Goal: Information Seeking & Learning: Learn about a topic

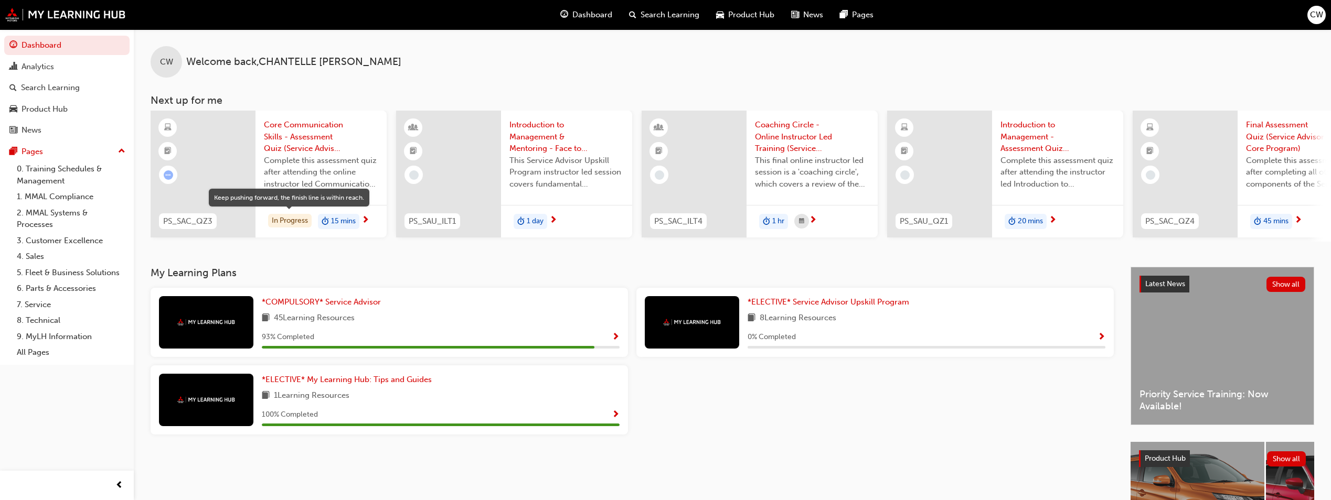
click at [311, 218] on div "In Progress" at bounding box center [290, 221] width 44 height 14
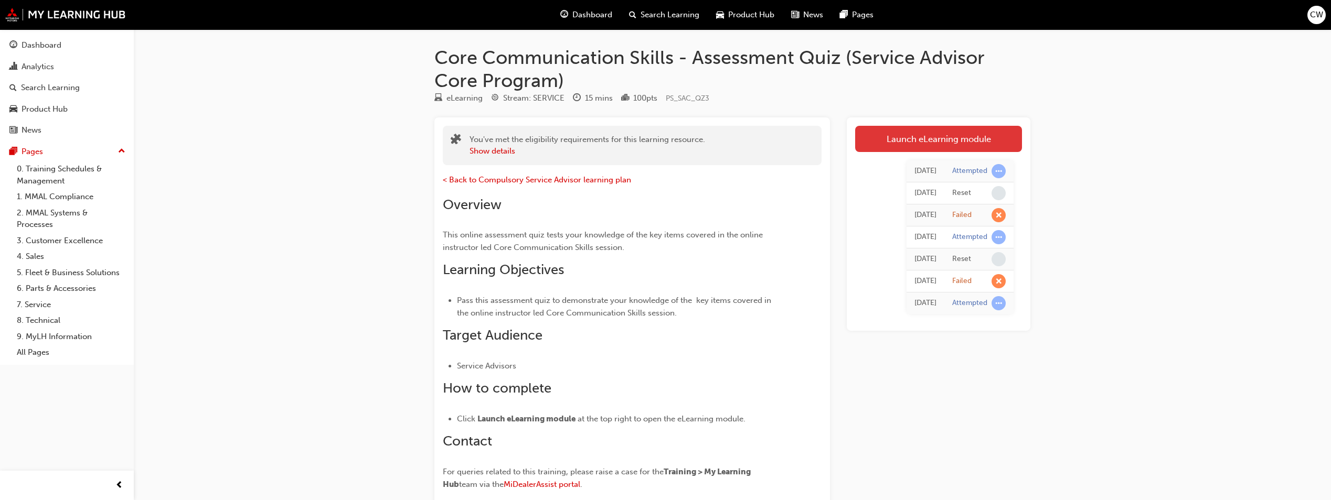
click at [881, 141] on link "Launch eLearning module" at bounding box center [938, 139] width 167 height 26
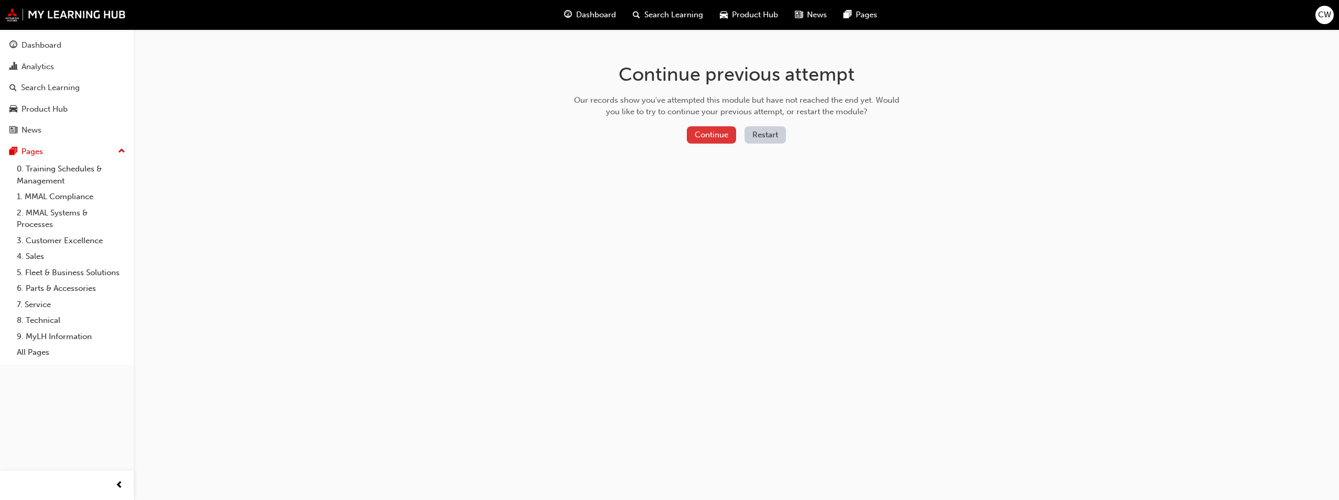
click at [718, 138] on button "Continue" at bounding box center [711, 134] width 49 height 17
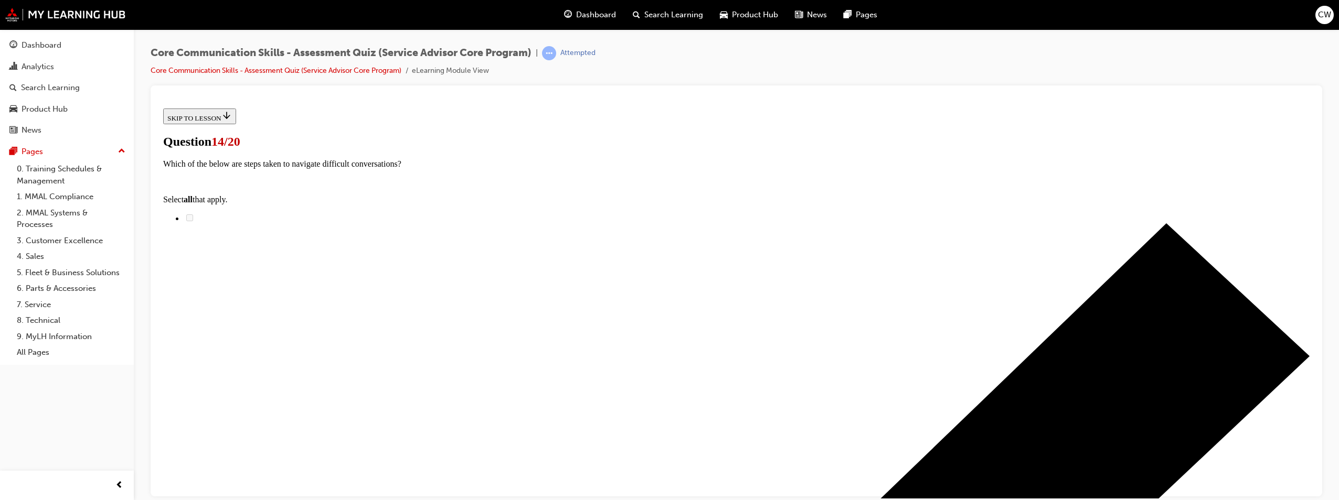
scroll to position [105, 0]
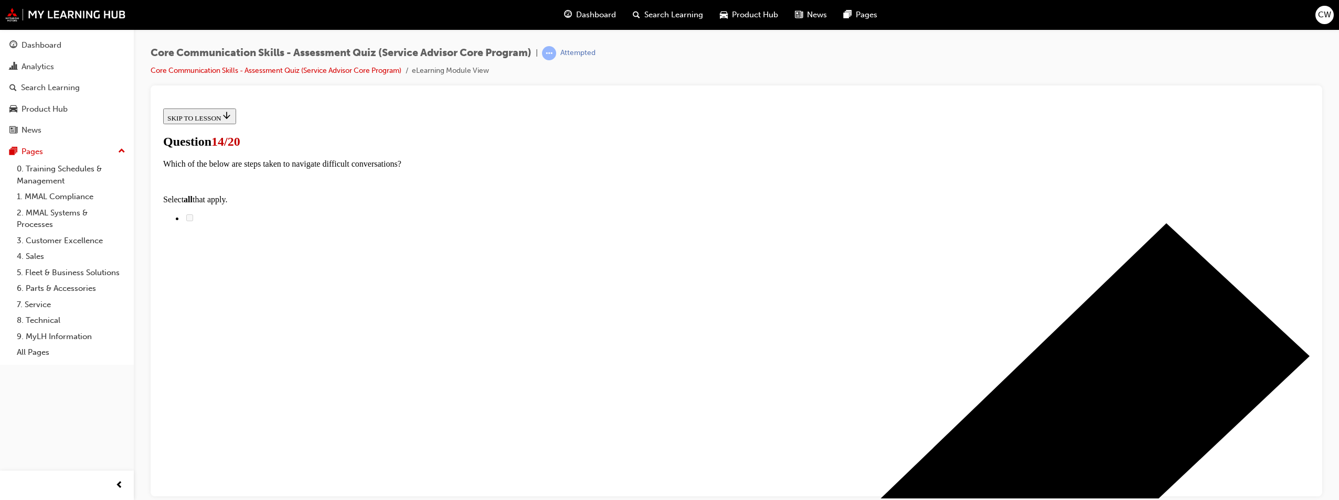
checkbox input "true"
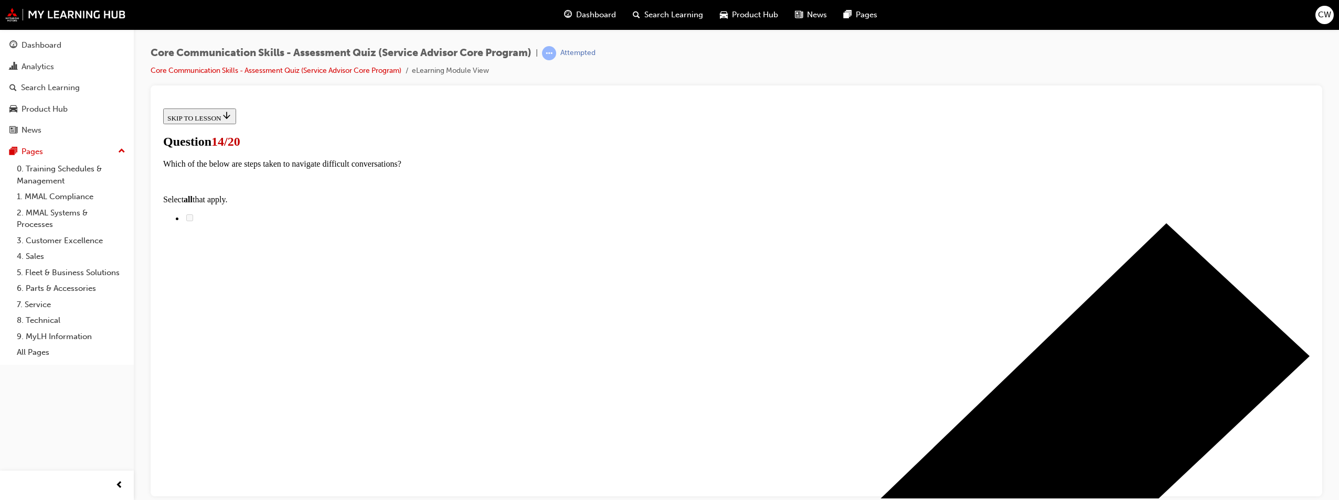
checkbox input "true"
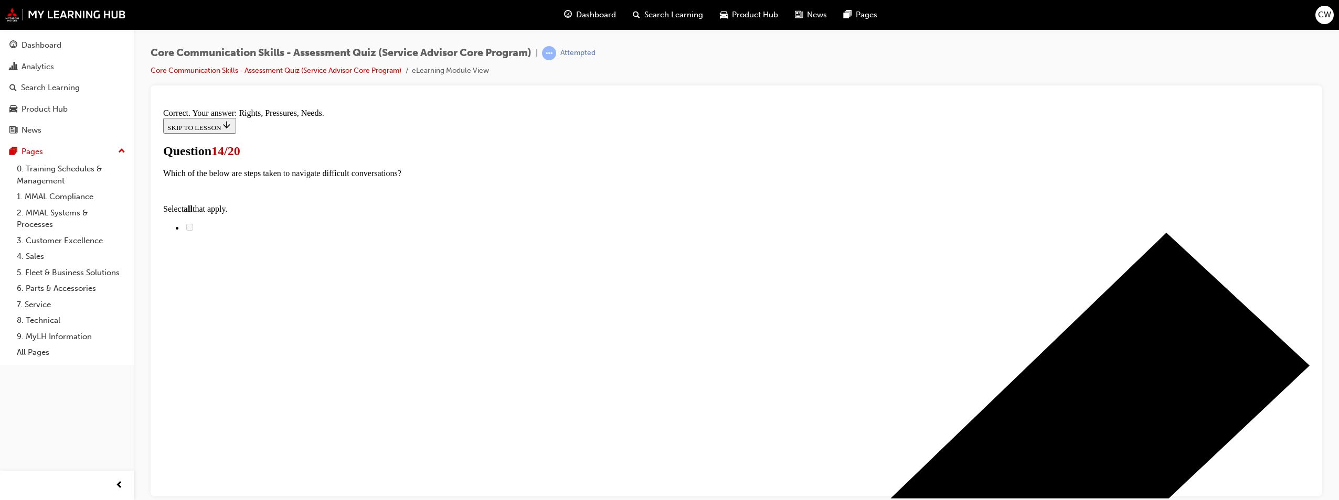
scroll to position [172, 0]
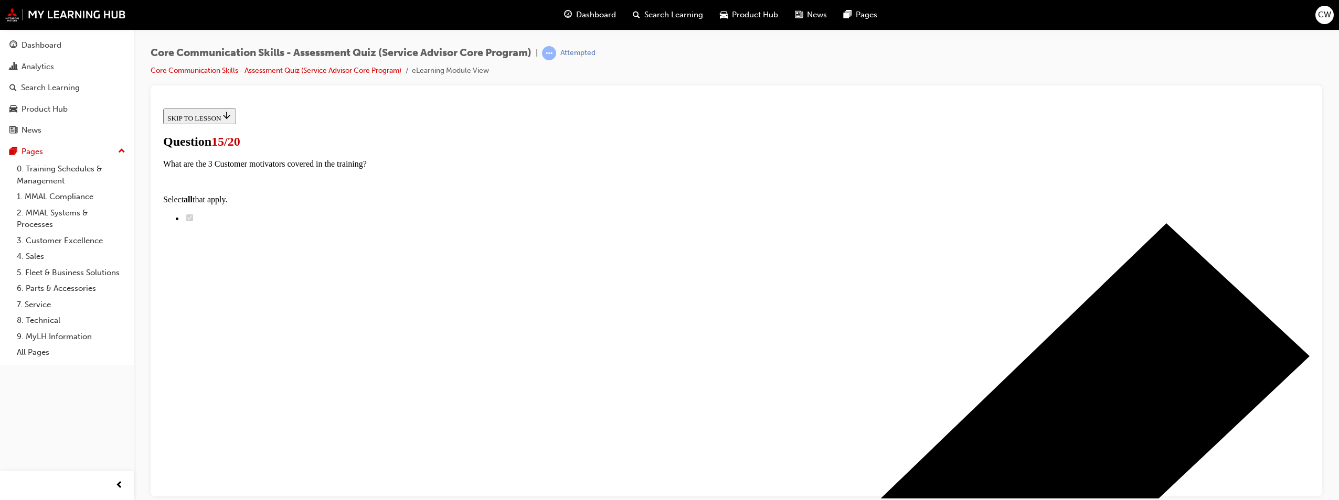
scroll to position [85, 0]
radio input "true"
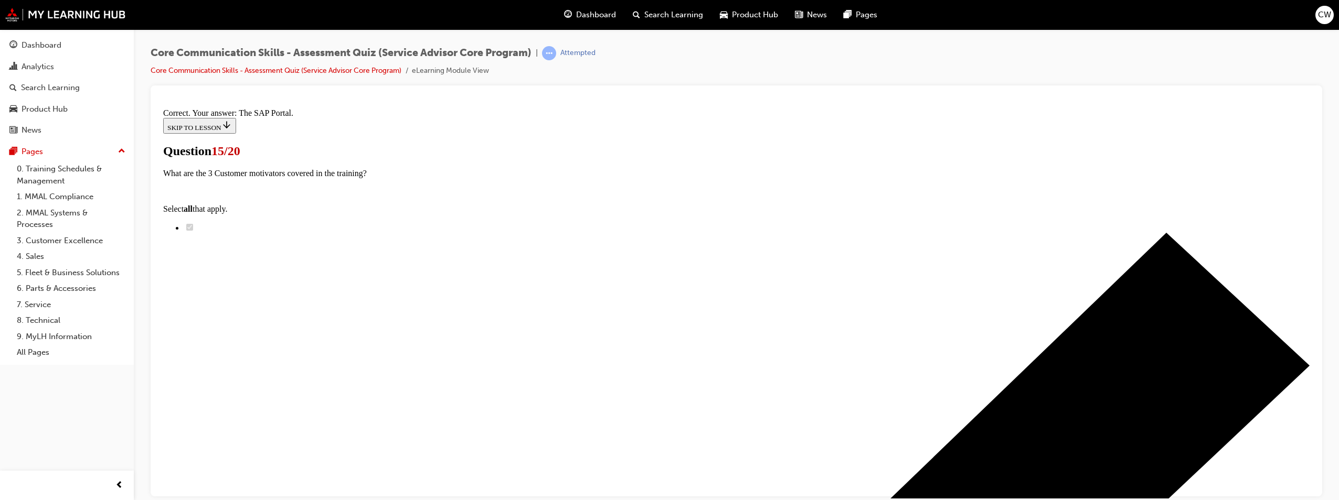
scroll to position [136, 0]
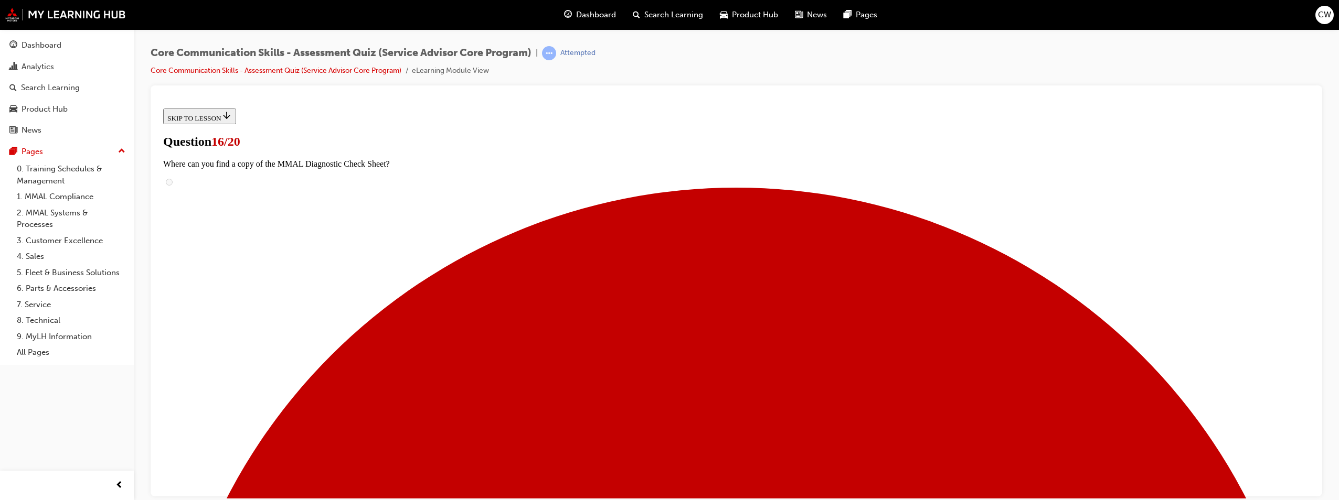
radio input "true"
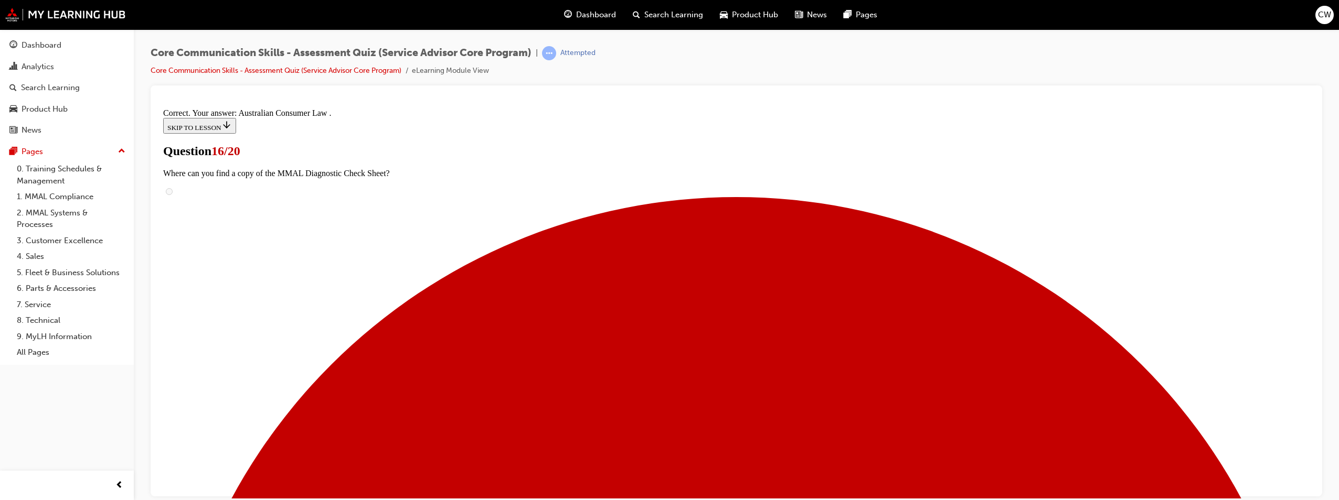
scroll to position [94, 0]
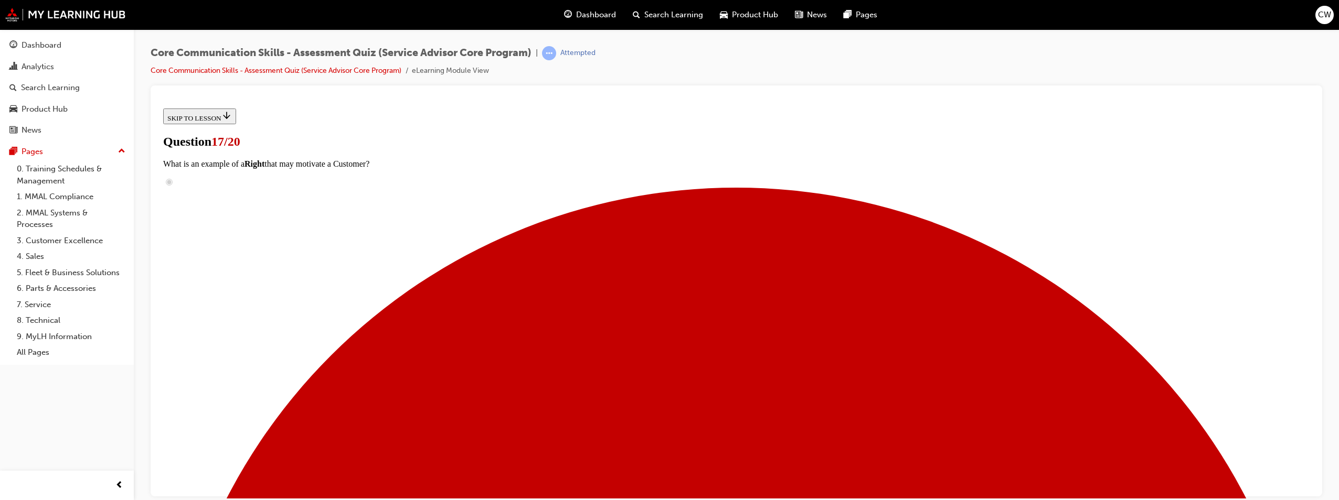
scroll to position [74, 0]
checkbox input "true"
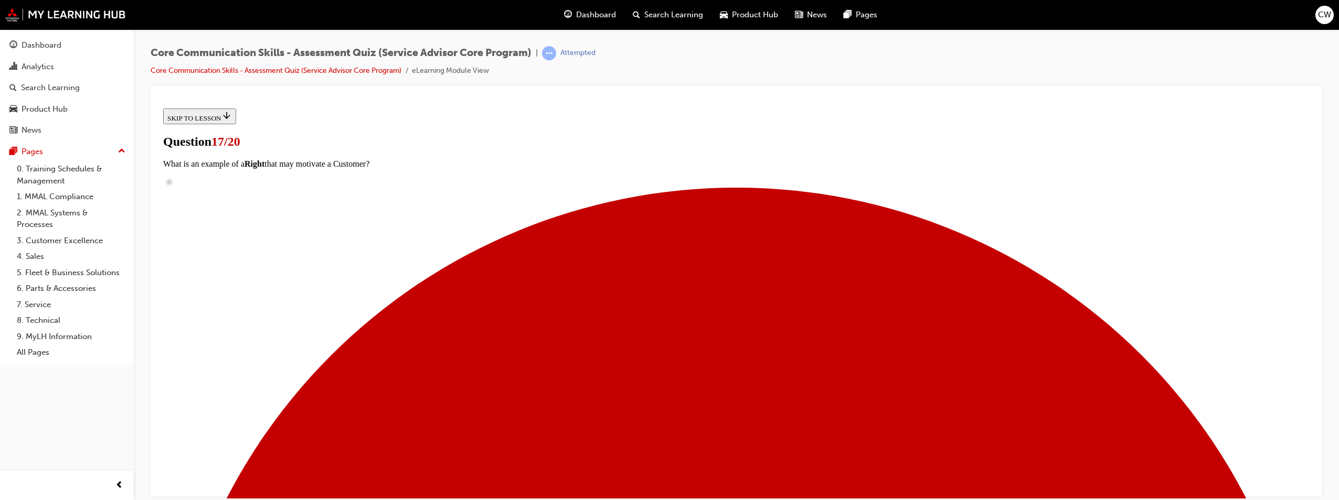
checkbox input "true"
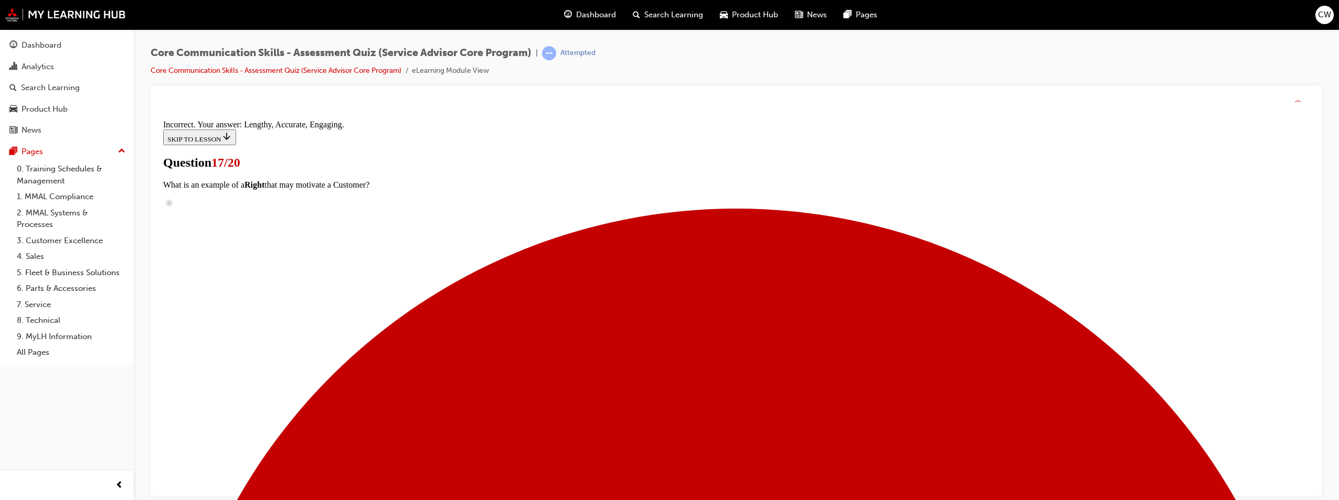
scroll to position [172, 0]
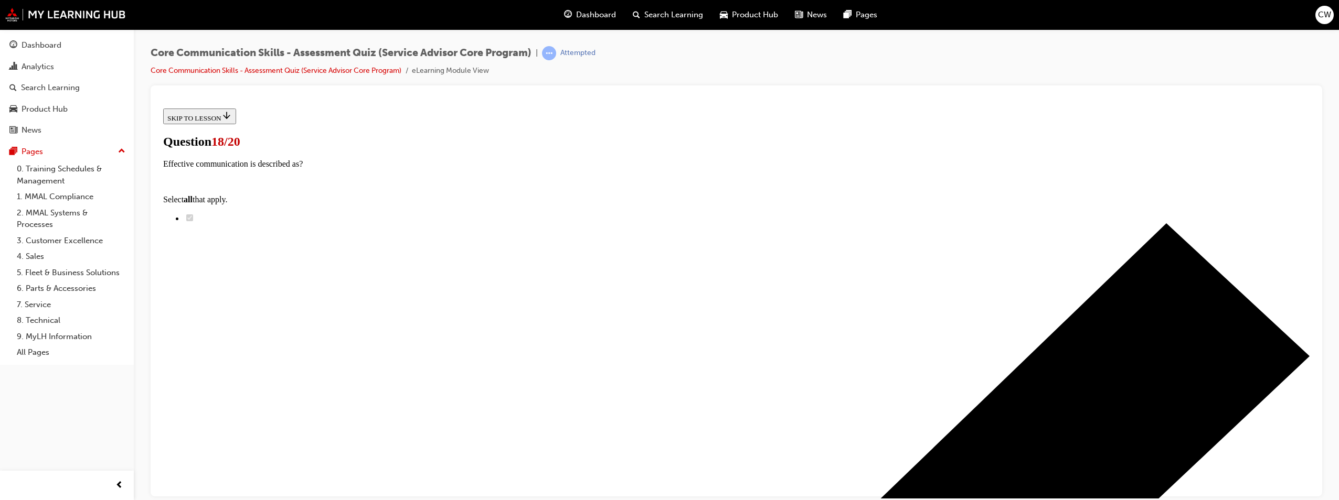
scroll to position [105, 0]
checkbox input "true"
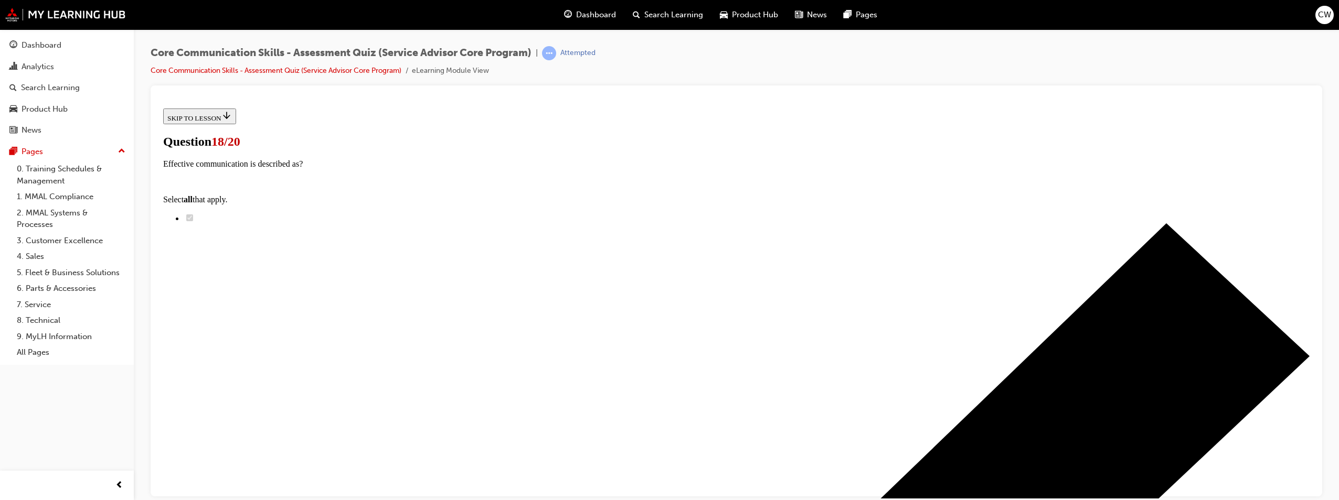
checkbox input "true"
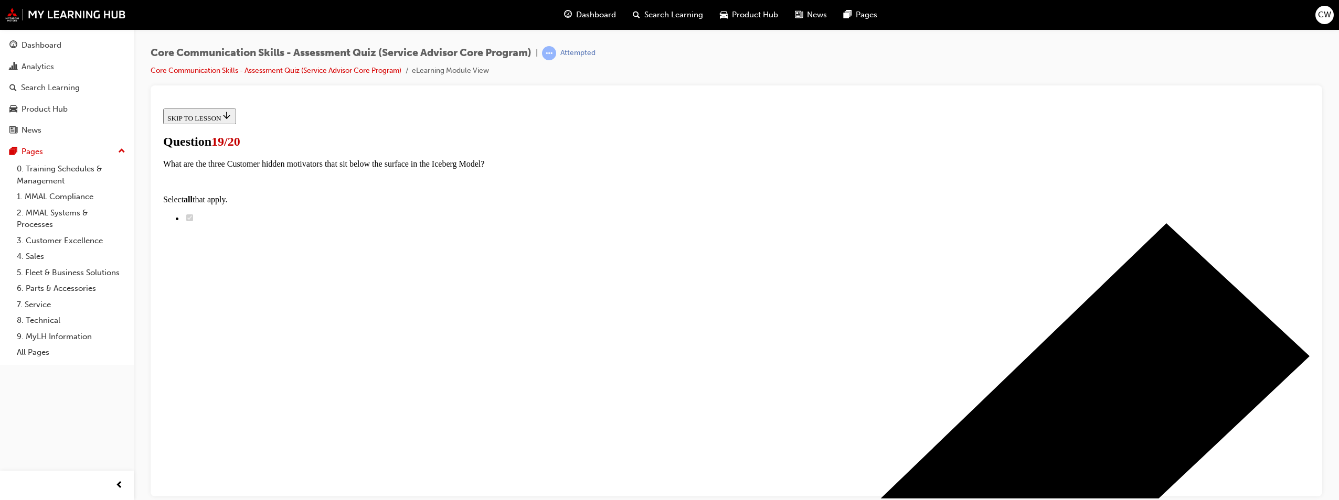
radio input "true"
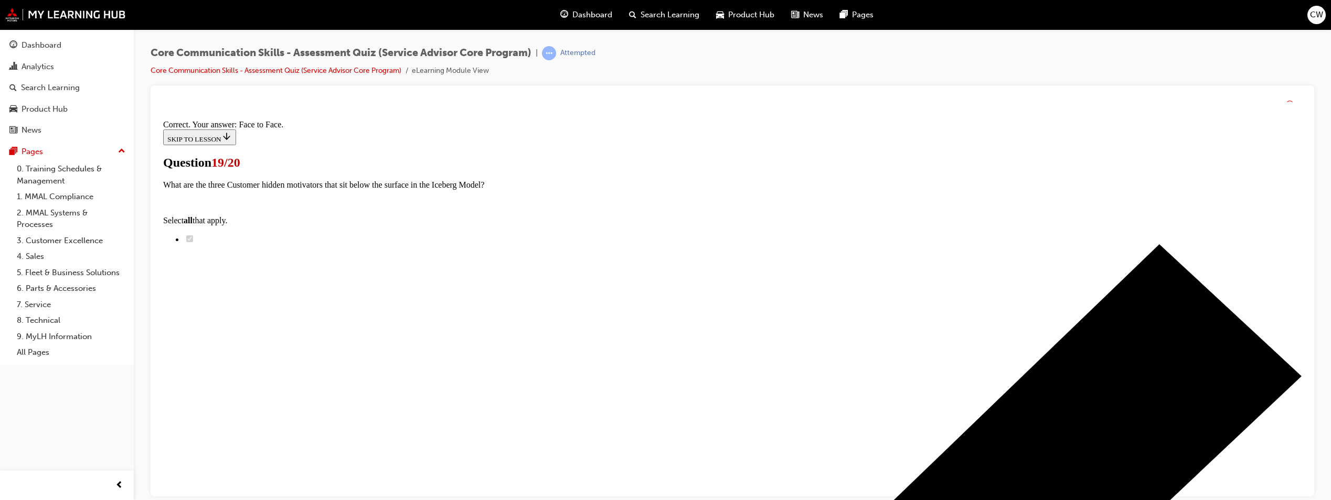
scroll to position [147, 0]
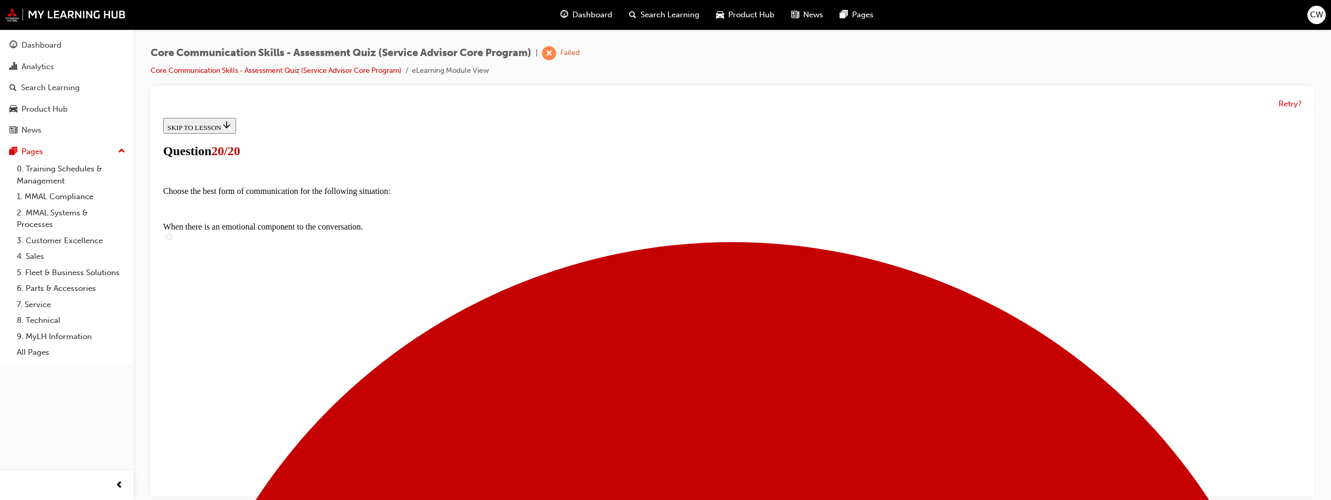
scroll to position [8, 0]
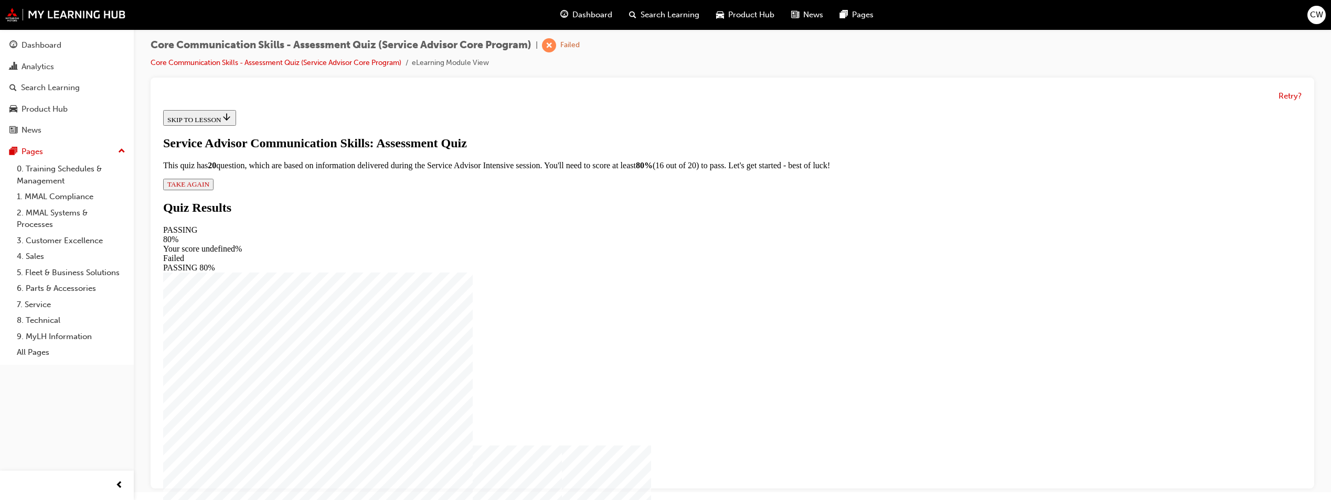
scroll to position [1, 0]
click at [213, 190] on button "TAKE AGAIN" at bounding box center [188, 185] width 50 height 12
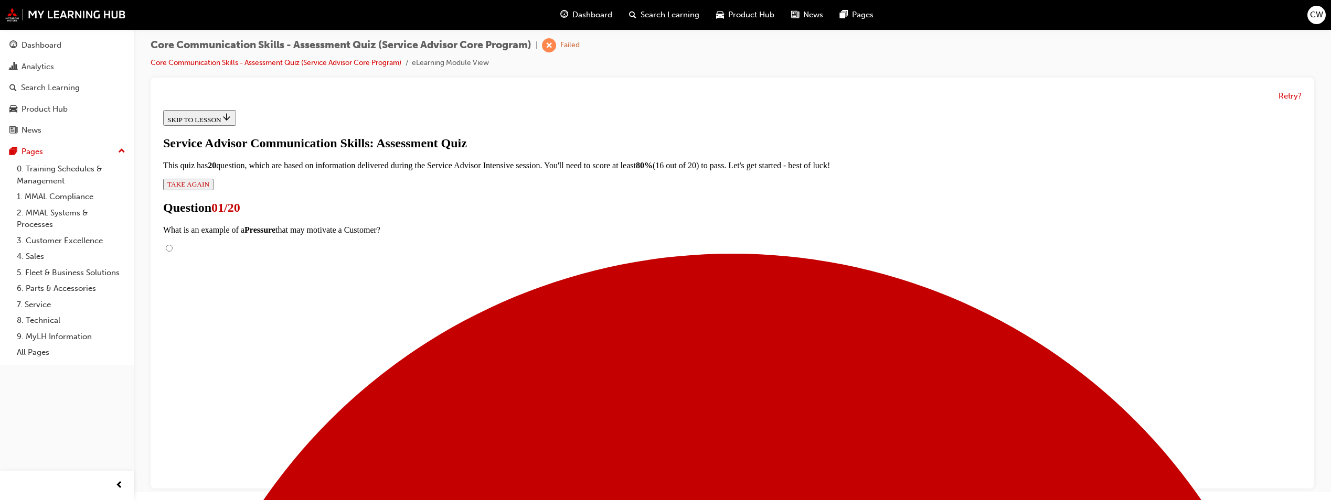
radio input "true"
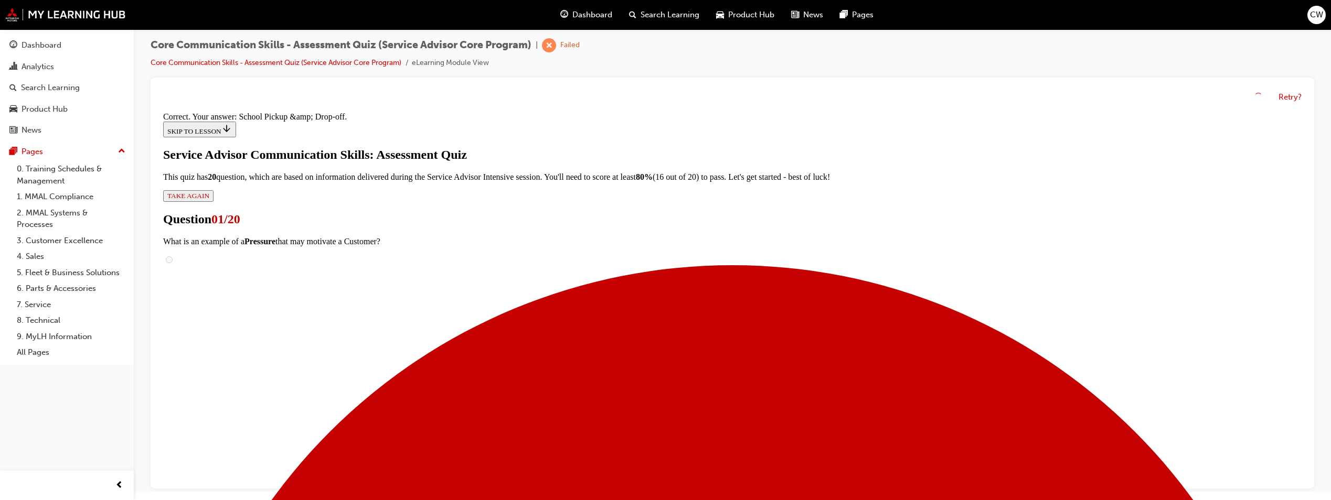
scroll to position [94, 0]
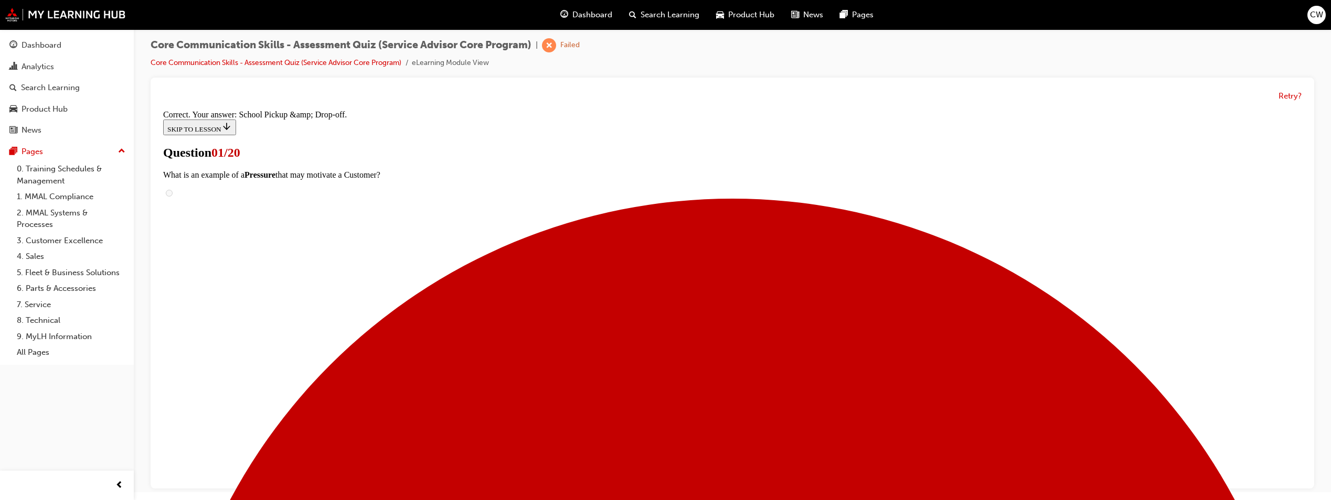
scroll to position [74, 0]
checkbox input "true"
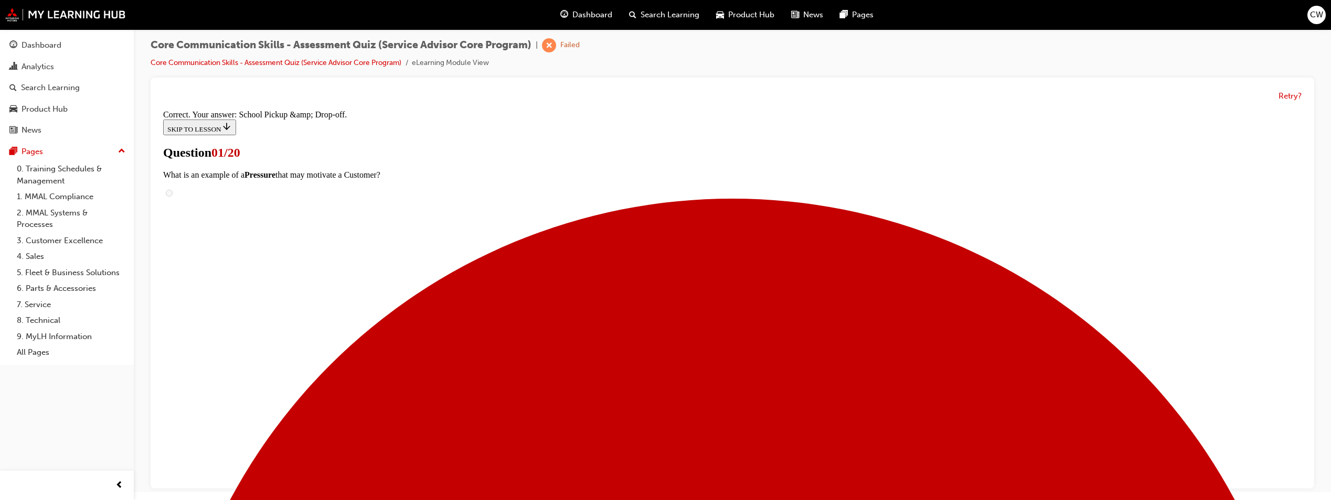
checkbox input "true"
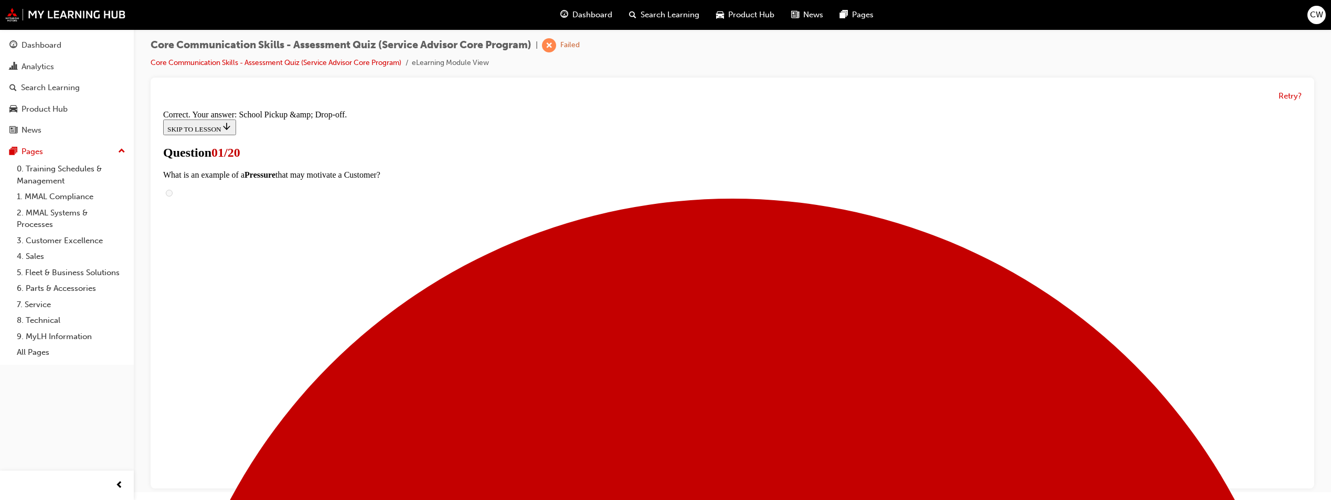
checkbox input "true"
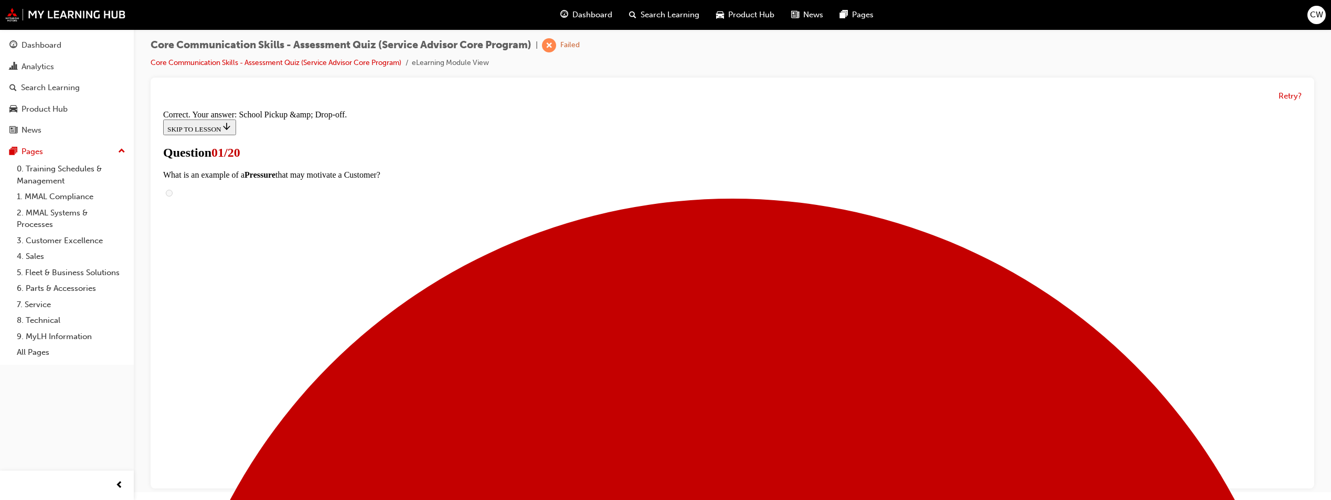
checkbox input "true"
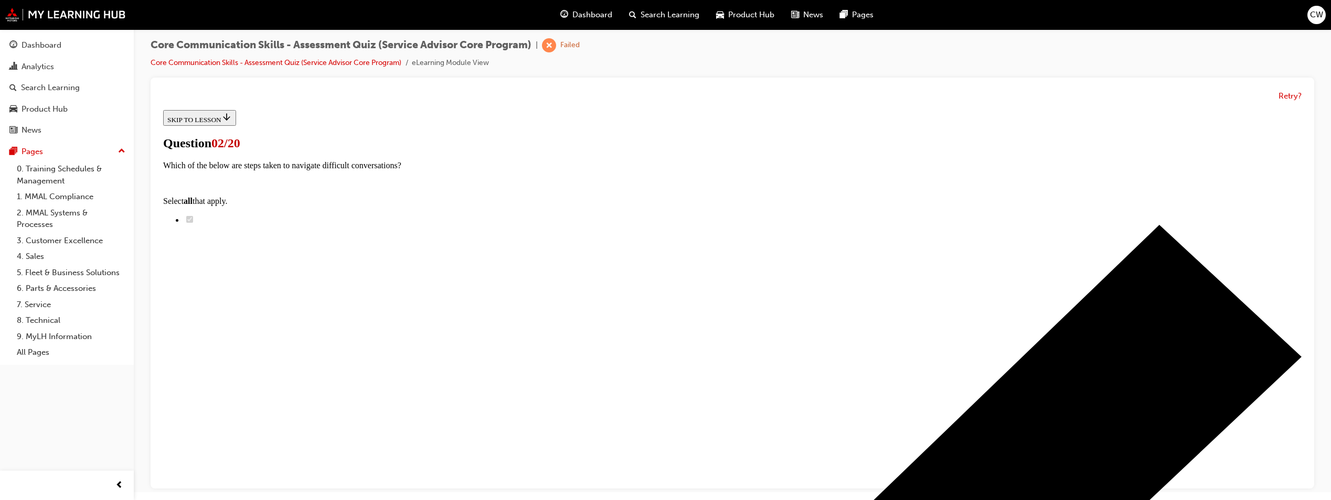
scroll to position [85, 0]
radio input "true"
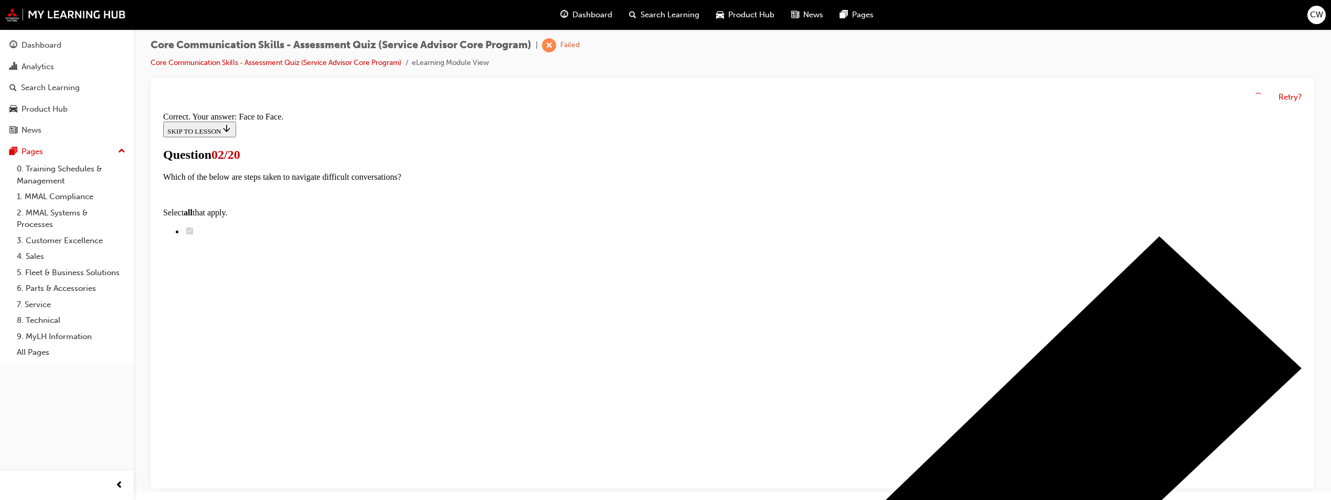
scroll to position [147, 0]
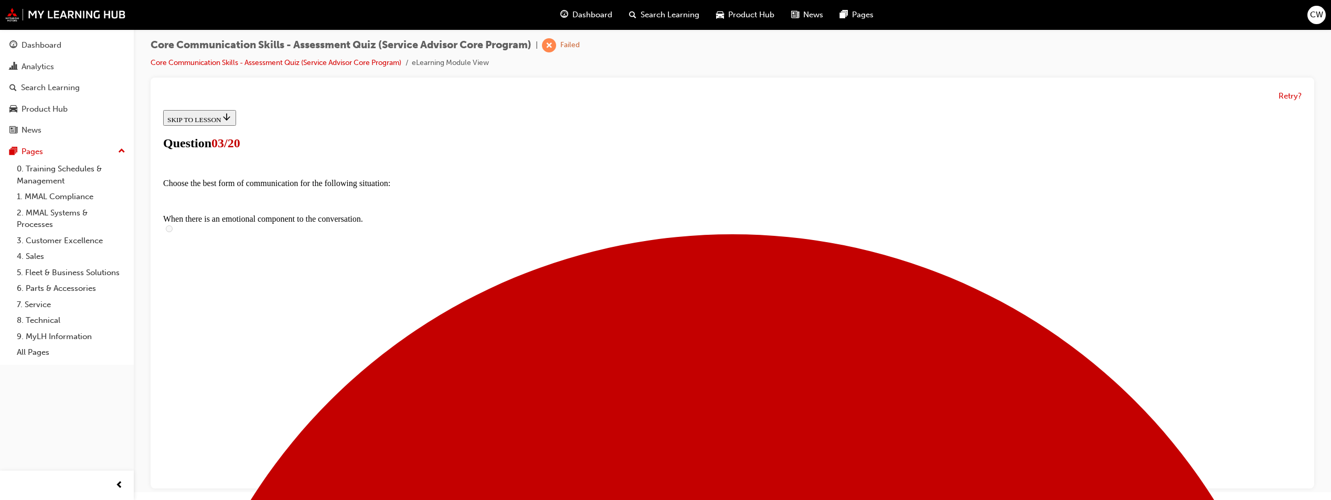
scroll to position [105, 0]
checkbox input "true"
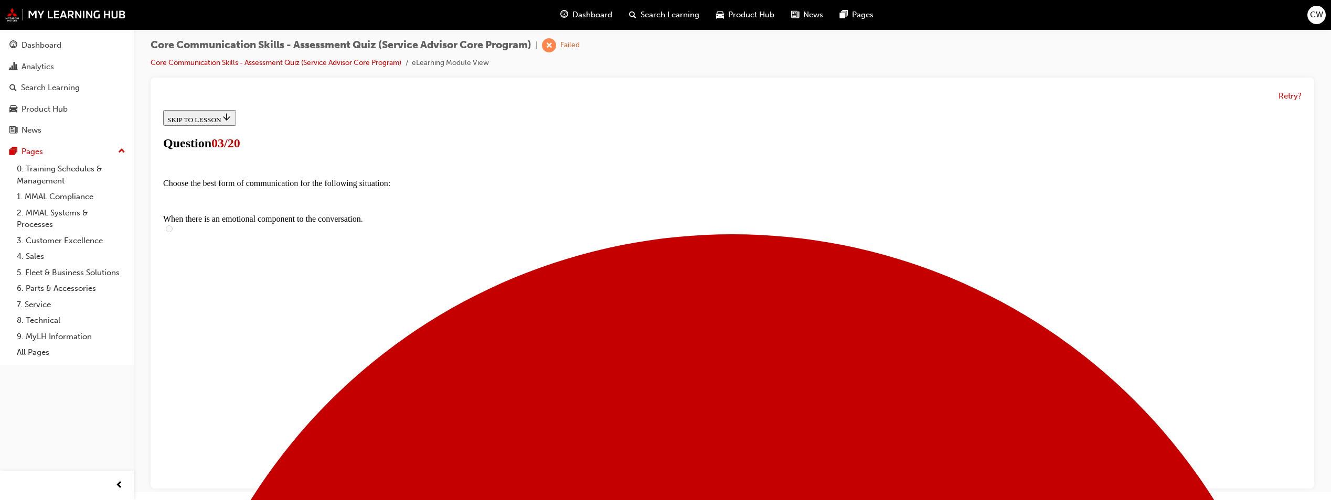
checkbox input "true"
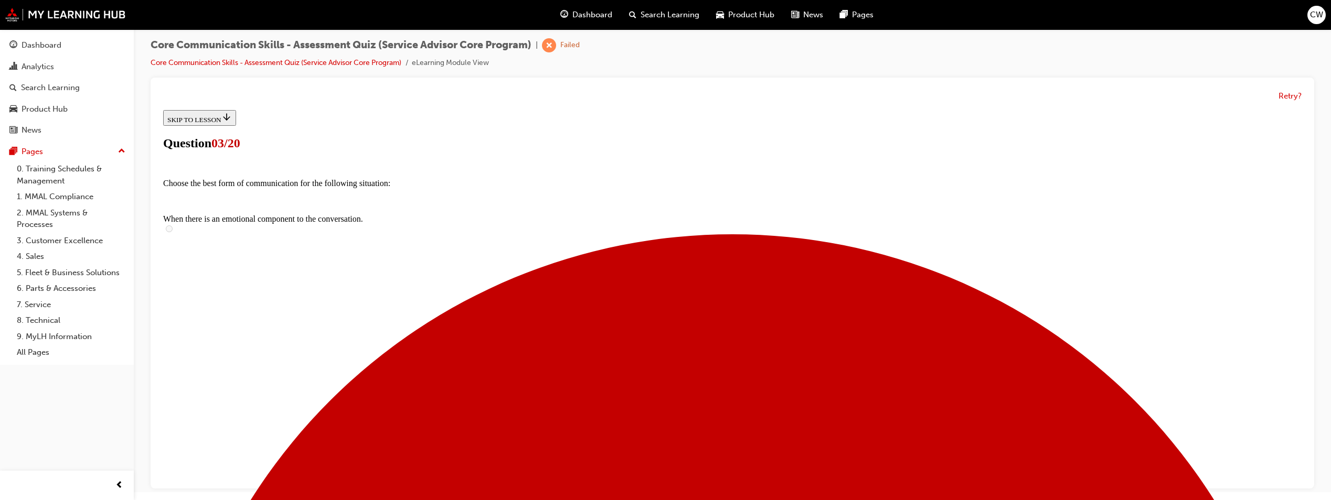
checkbox input "true"
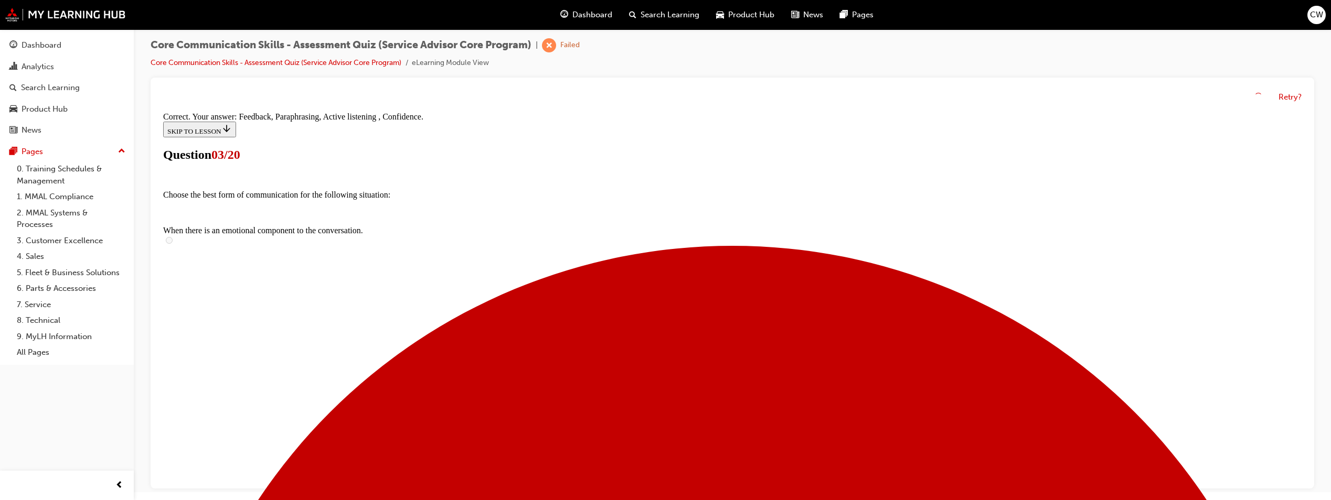
scroll to position [255, 0]
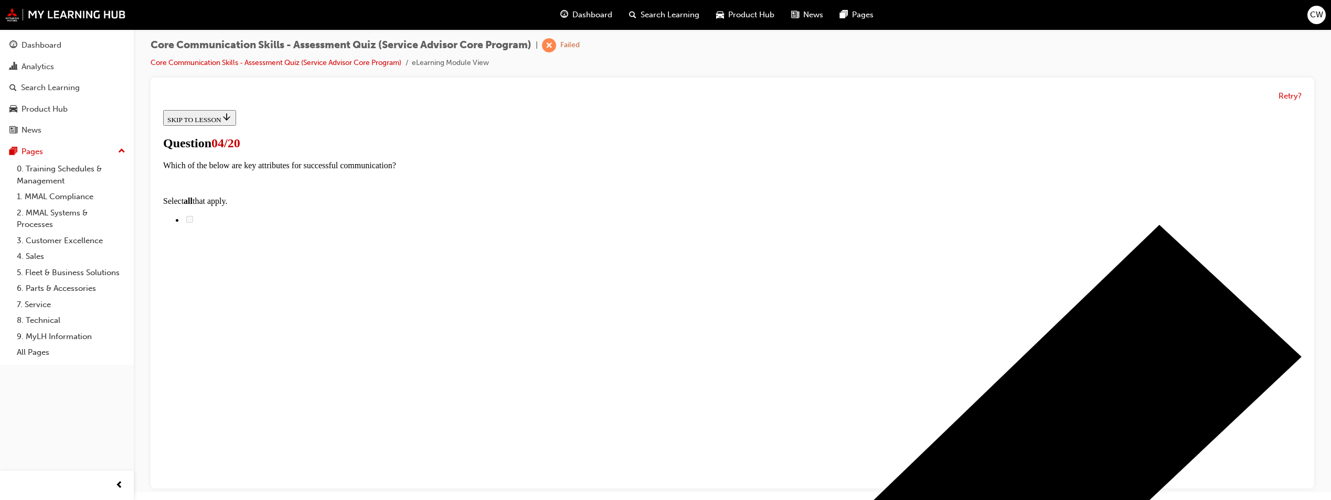
scroll to position [105, 0]
radio input "true"
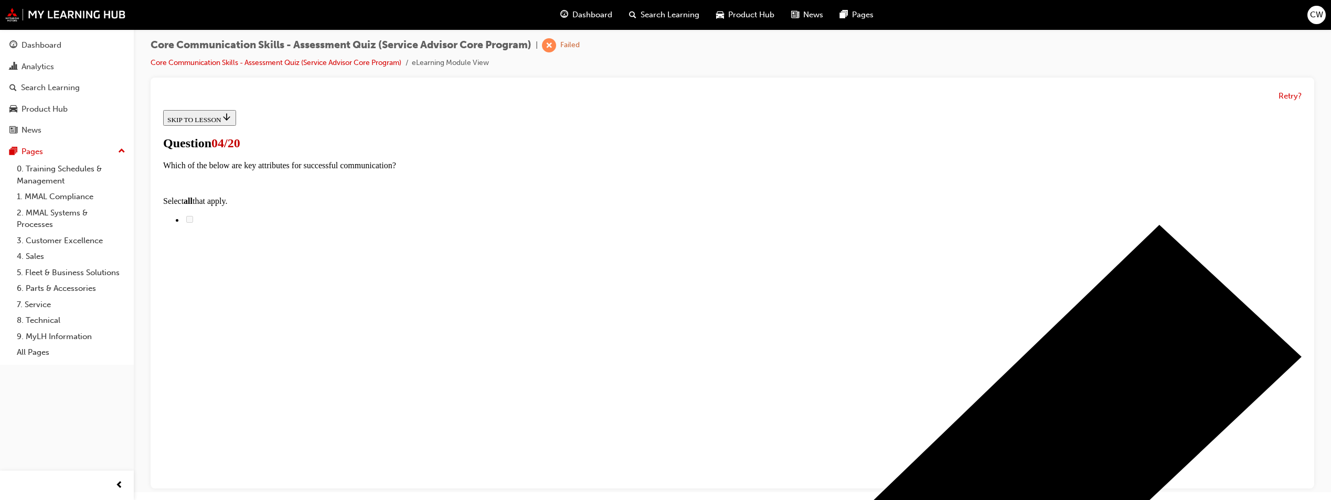
radio input "true"
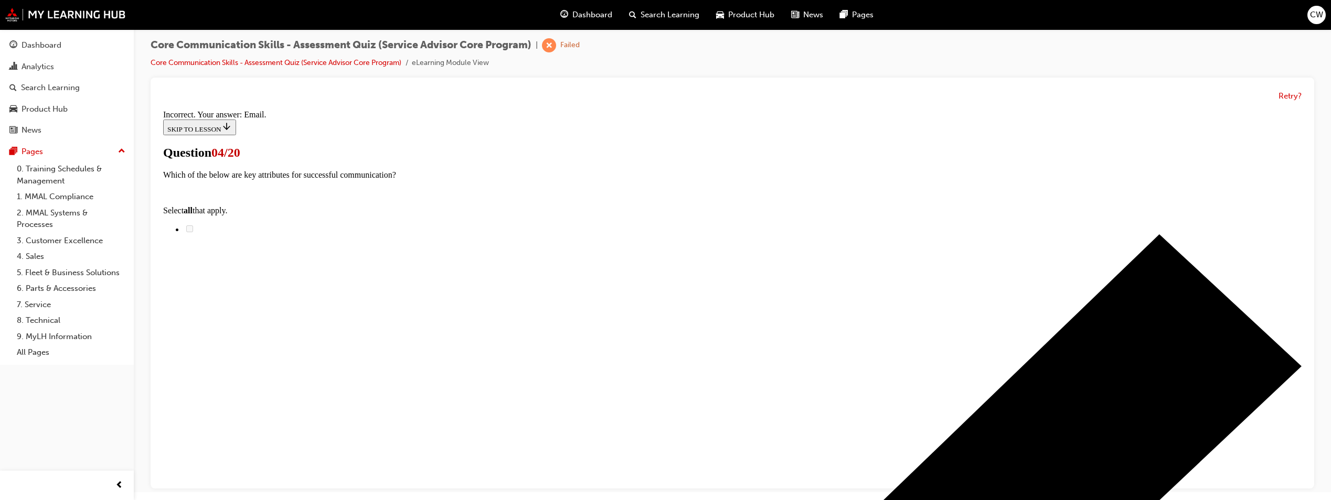
scroll to position [207, 0]
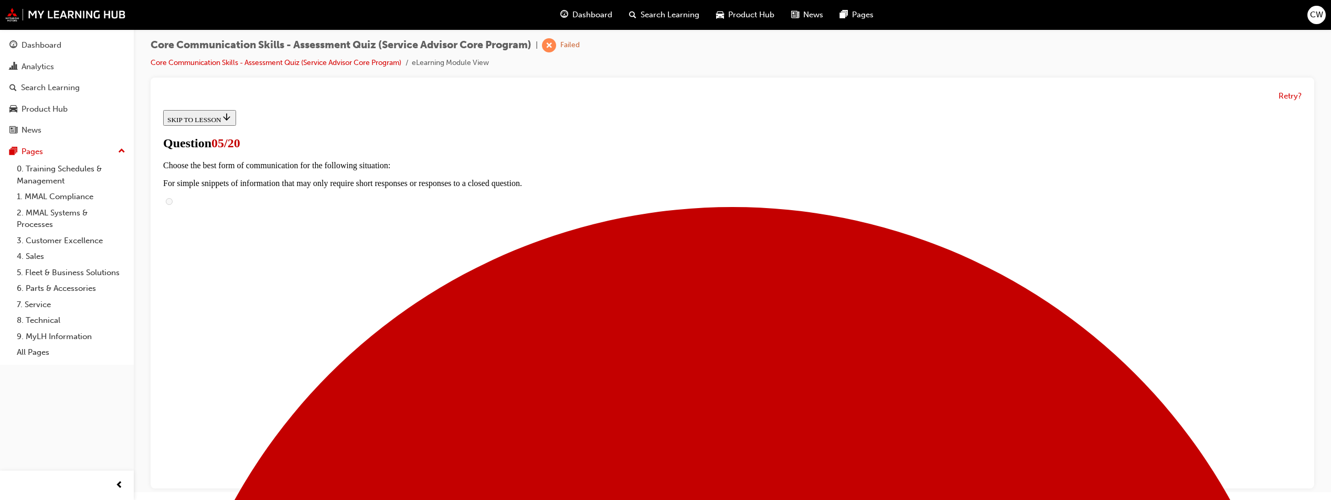
scroll to position [52, 0]
checkbox input "true"
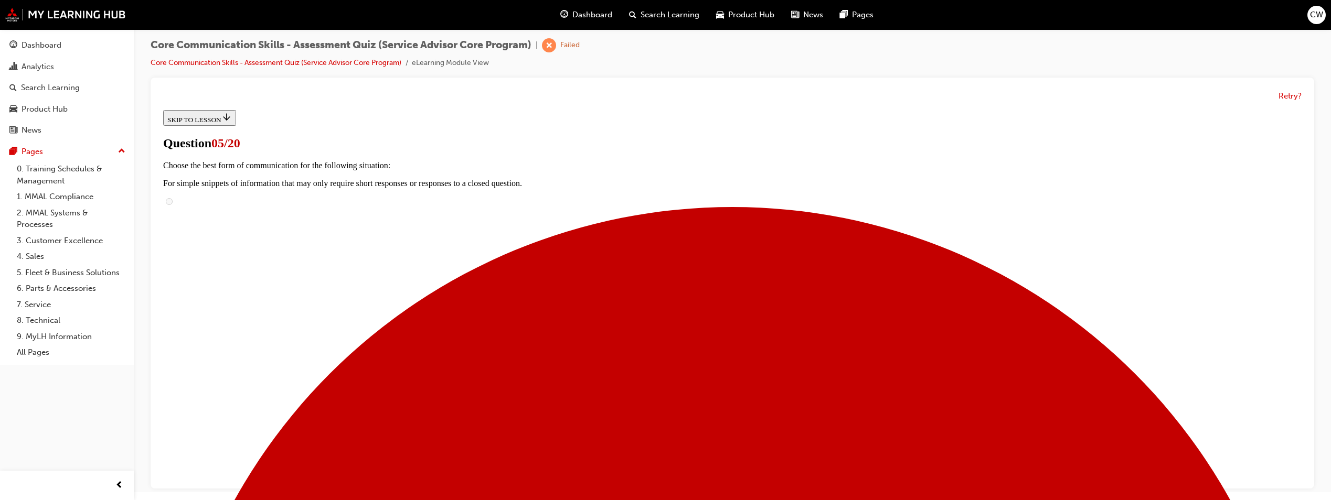
checkbox input "true"
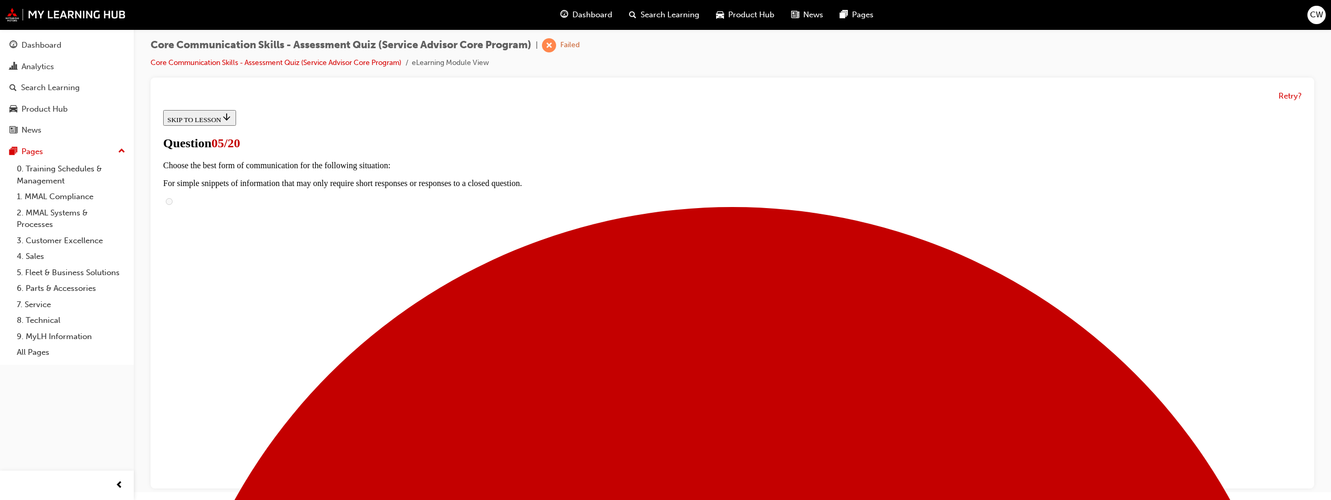
scroll to position [105, 0]
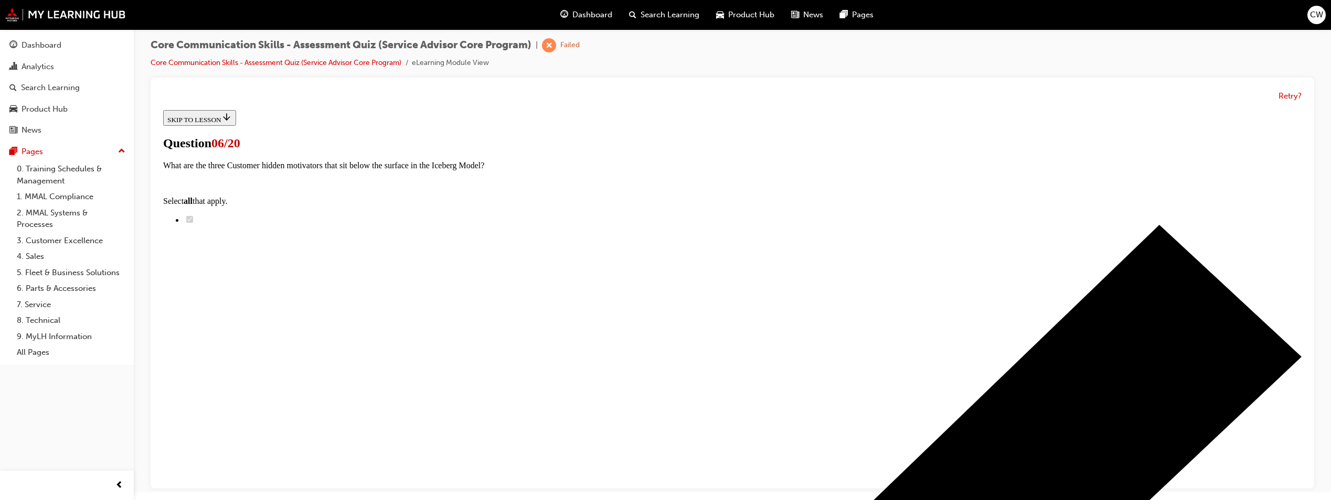
radio input "true"
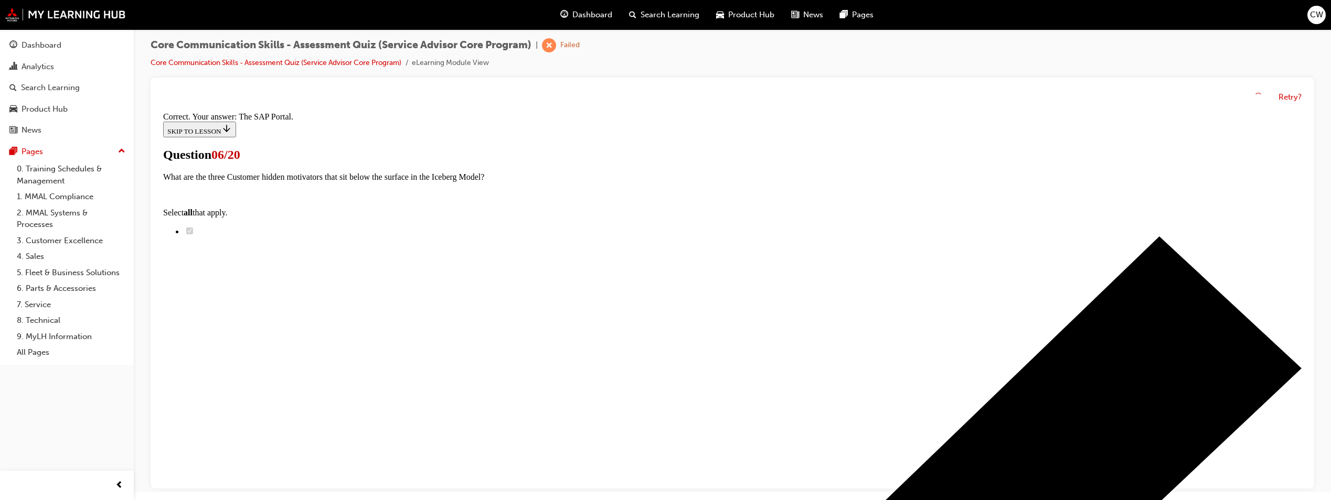
scroll to position [136, 0]
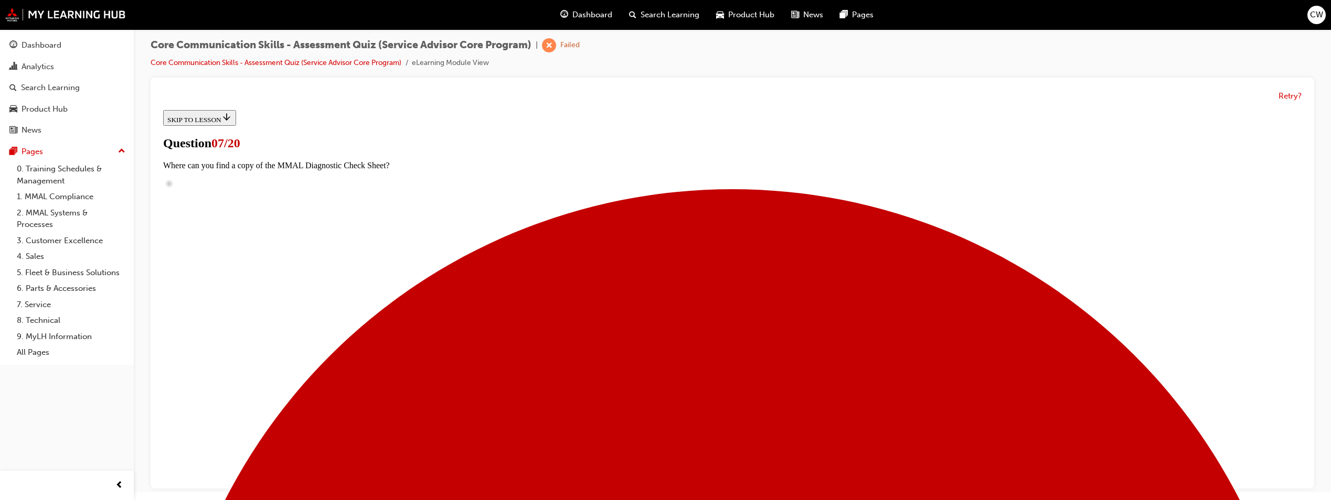
scroll to position [52, 0]
checkbox input "true"
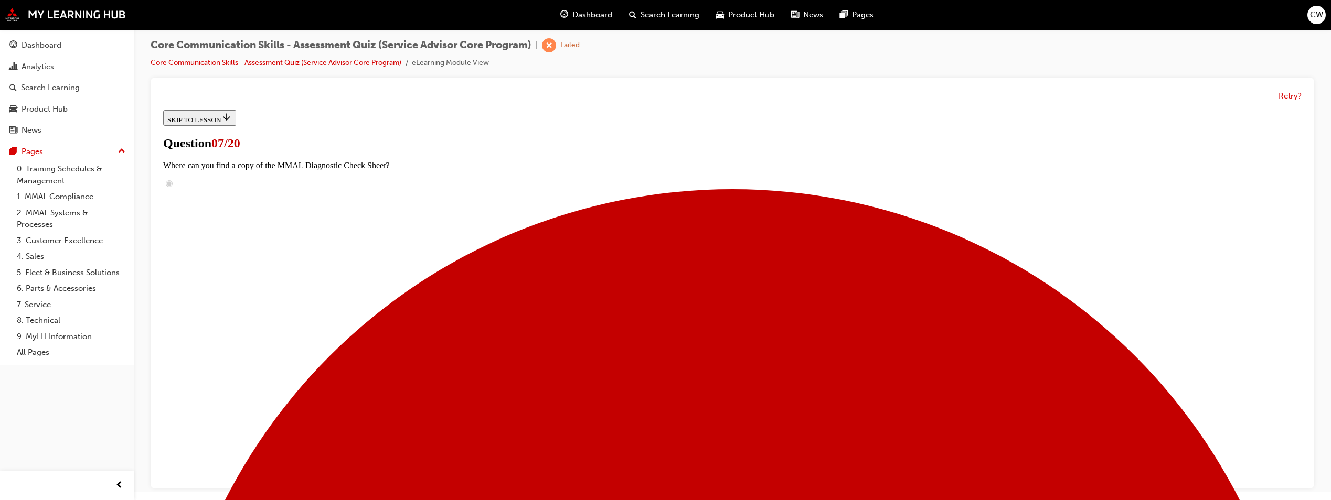
checkbox input "true"
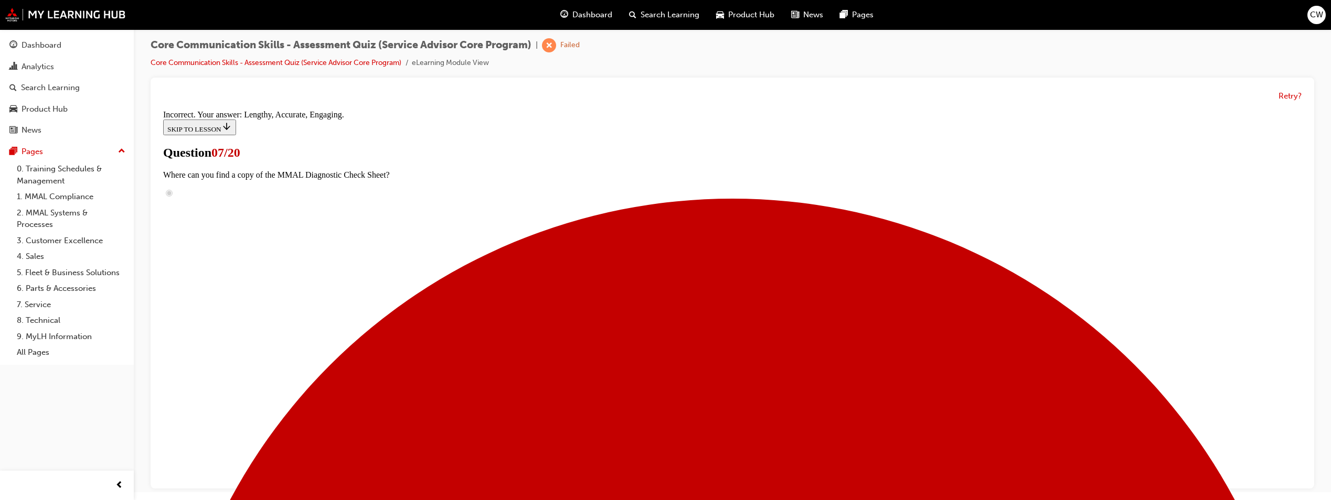
scroll to position [172, 0]
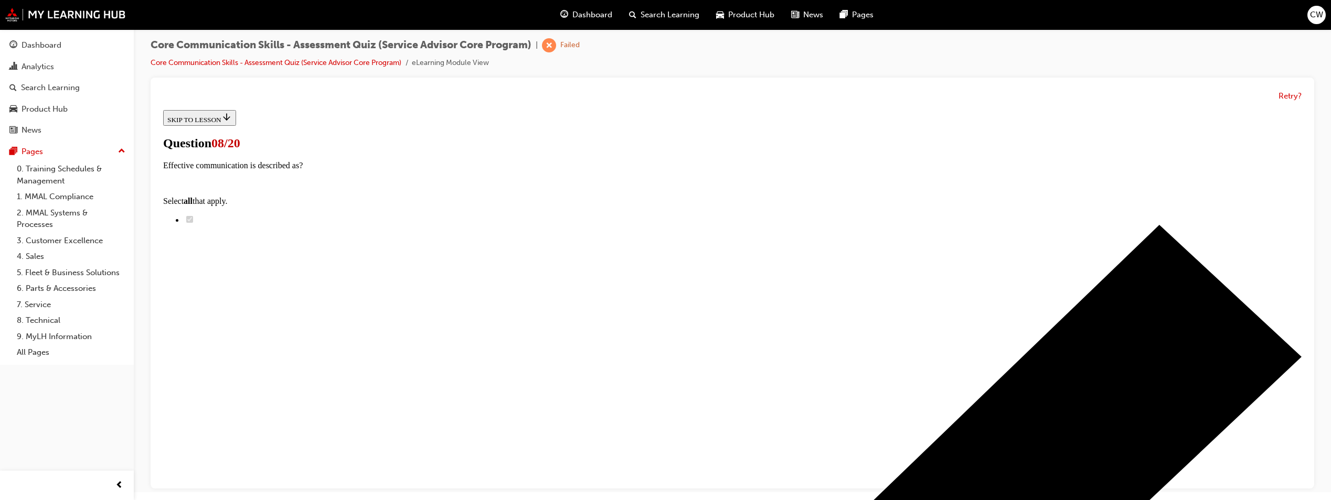
scroll to position [0, 0]
